Goal: Information Seeking & Learning: Compare options

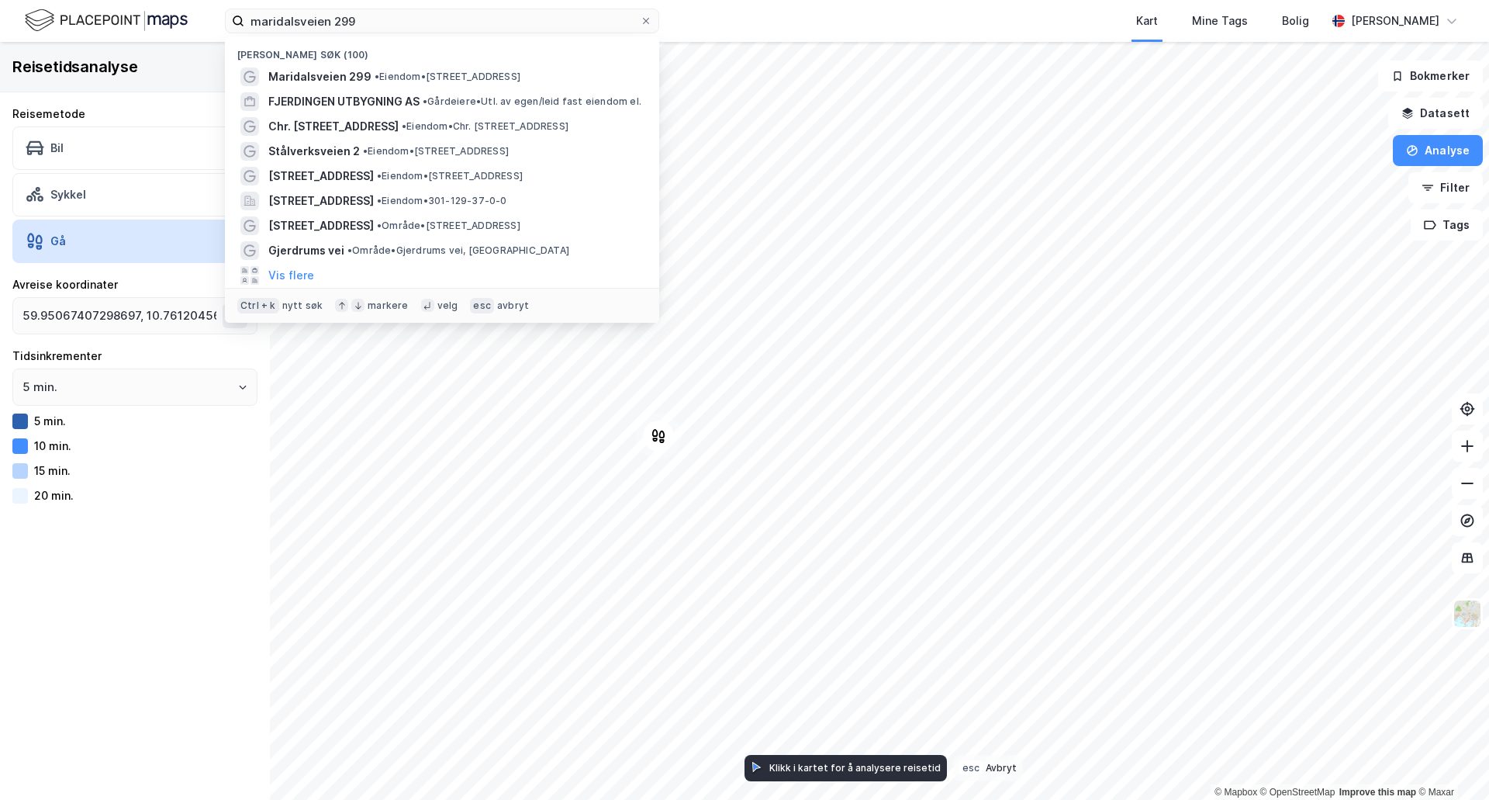
click at [337, 31] on input "maridalsveien 299" at bounding box center [442, 20] width 396 height 23
click at [344, 22] on input "maridalsveien 299" at bounding box center [442, 20] width 396 height 23
click at [337, 18] on input "maridalsveien 299" at bounding box center [442, 20] width 396 height 23
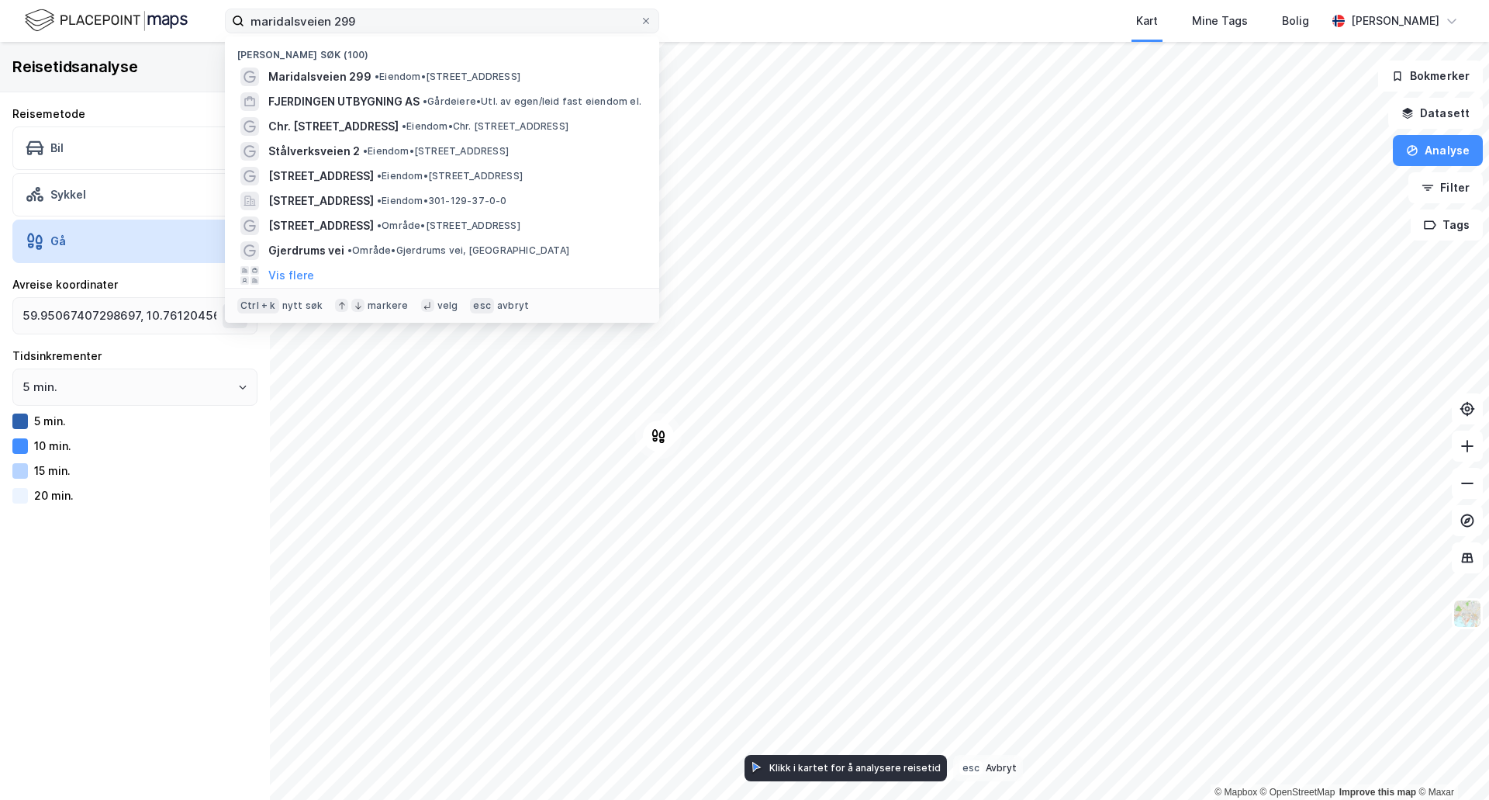
click at [337, 18] on input "maridalsveien 299" at bounding box center [442, 20] width 396 height 23
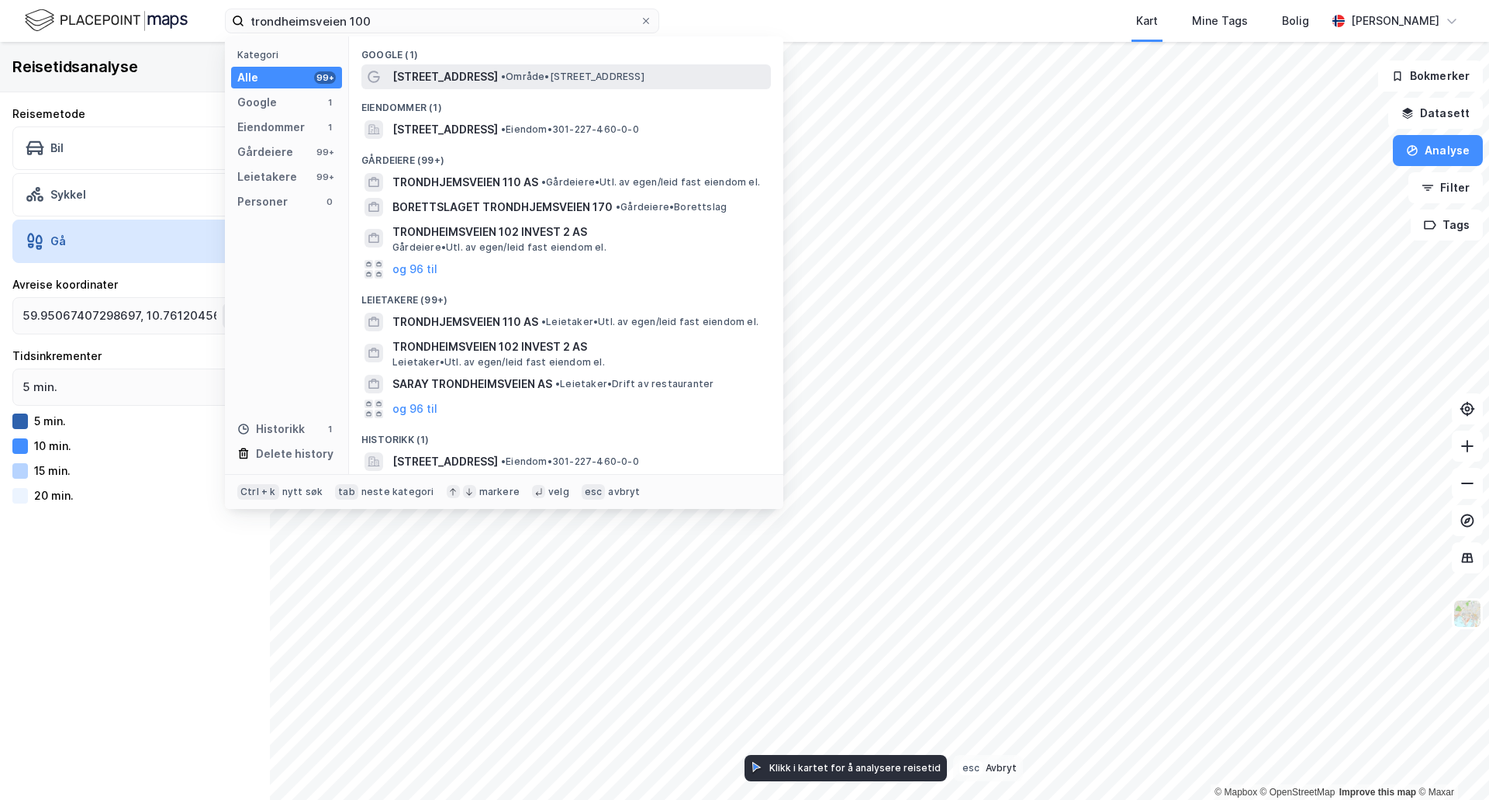
type input "trondheimsveien 100"
click at [542, 68] on div "[STREET_ADDRESS] • Område • [STREET_ADDRESS]" at bounding box center [579, 76] width 375 height 19
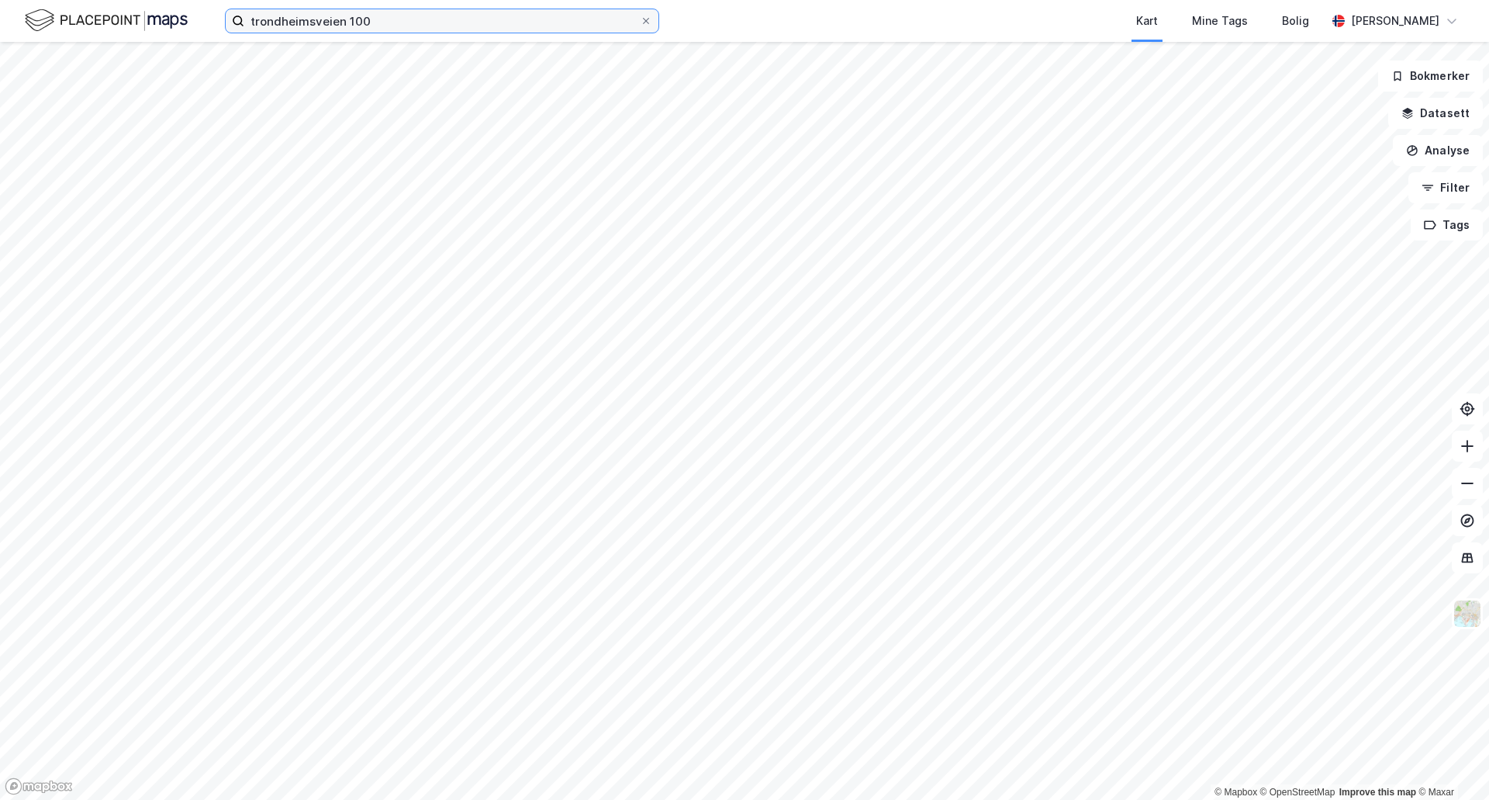
click at [444, 30] on input "trondheimsveien 100" at bounding box center [442, 20] width 396 height 23
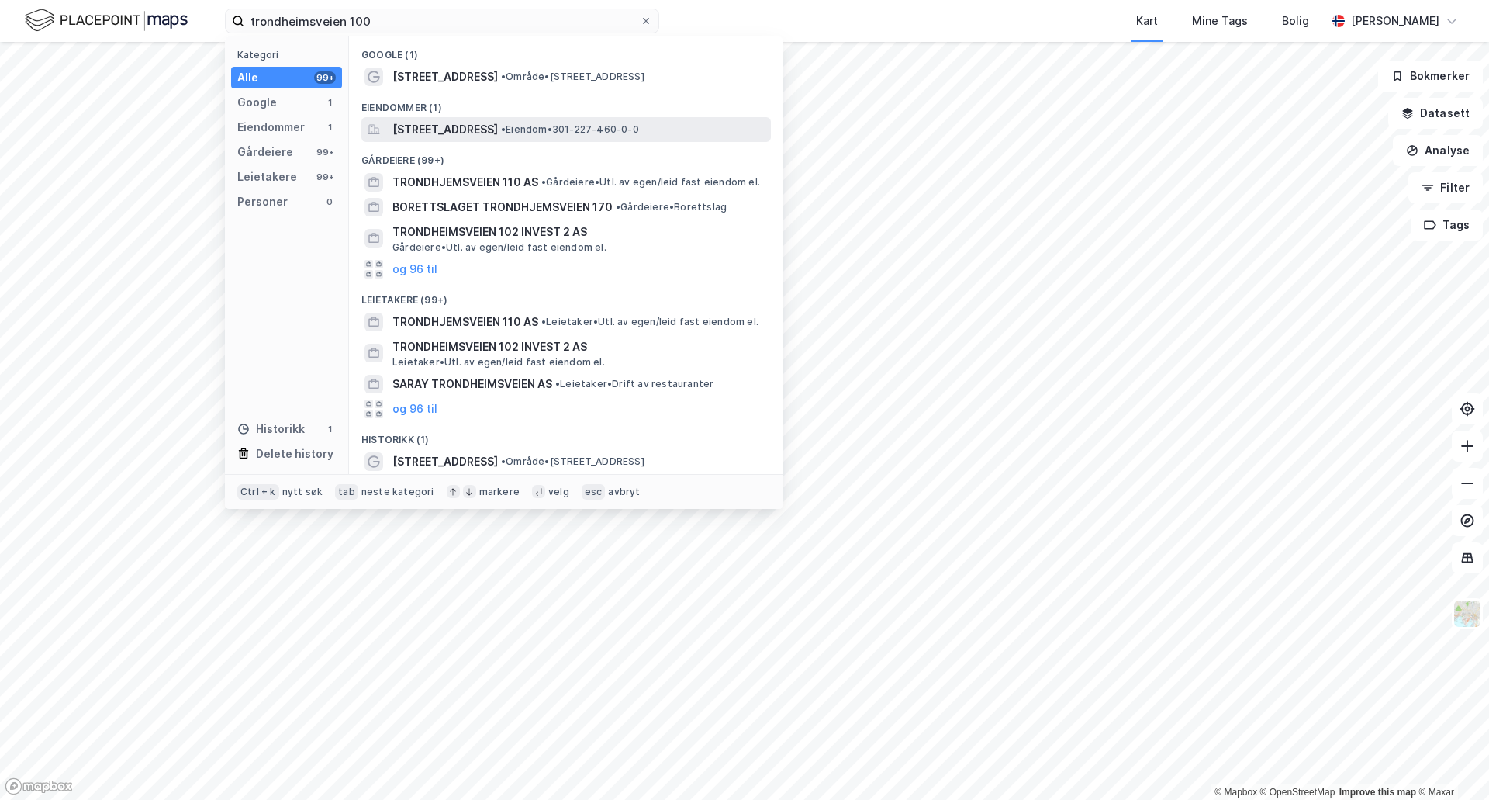
click at [482, 129] on span "[STREET_ADDRESS]" at bounding box center [444, 129] width 105 height 19
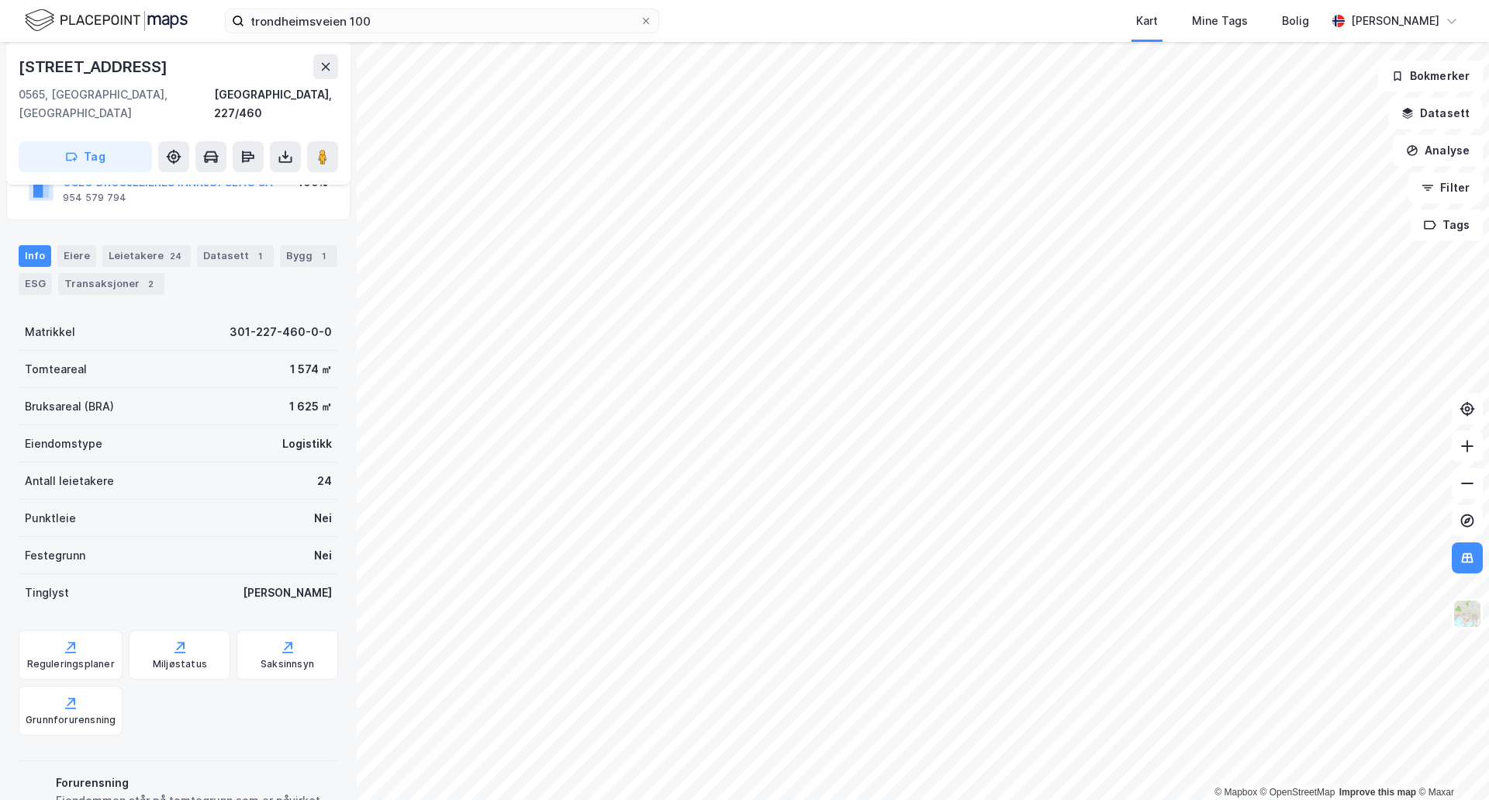
scroll to position [200, 0]
